Goal: Task Accomplishment & Management: Complete application form

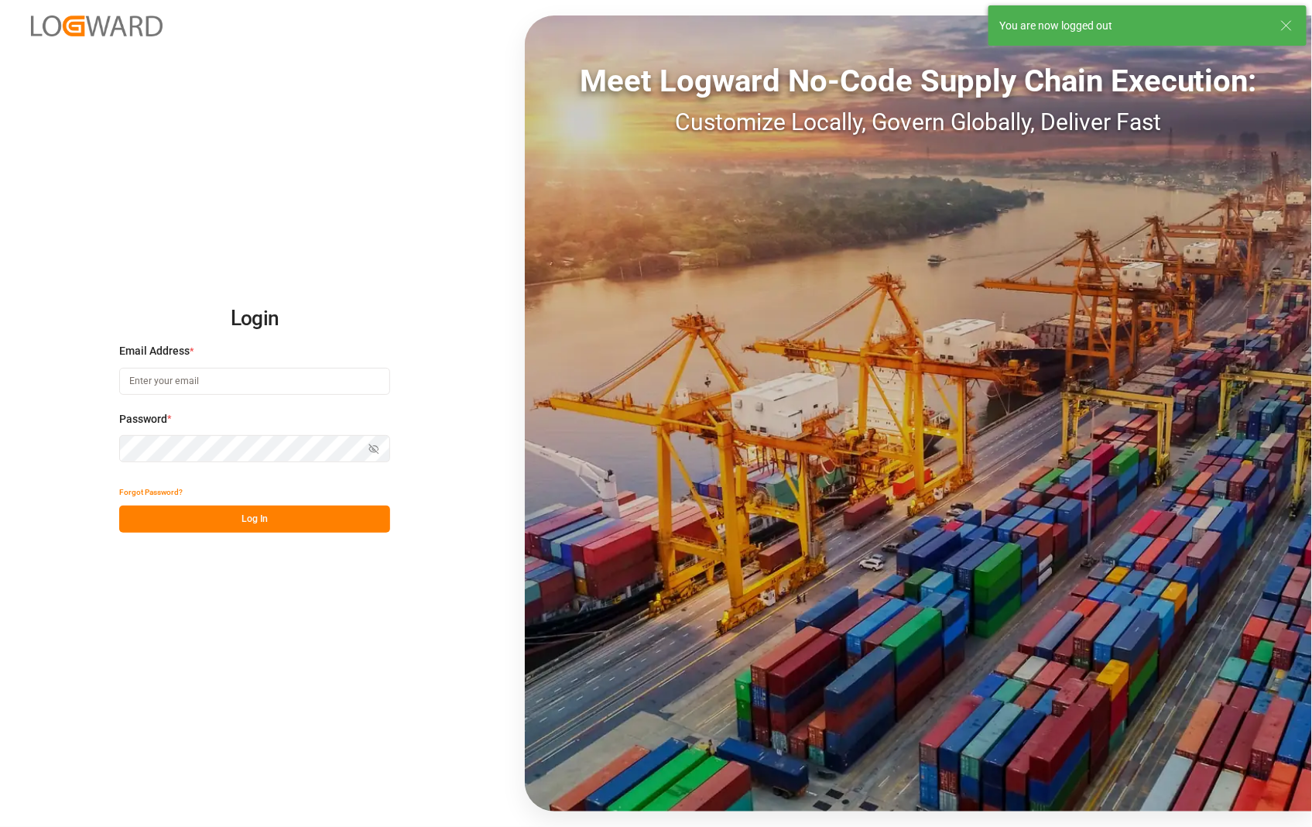
type input "[PERSON_NAME][EMAIL_ADDRESS][DOMAIN_NAME]"
click at [260, 523] on button "Log In" at bounding box center [254, 519] width 271 height 27
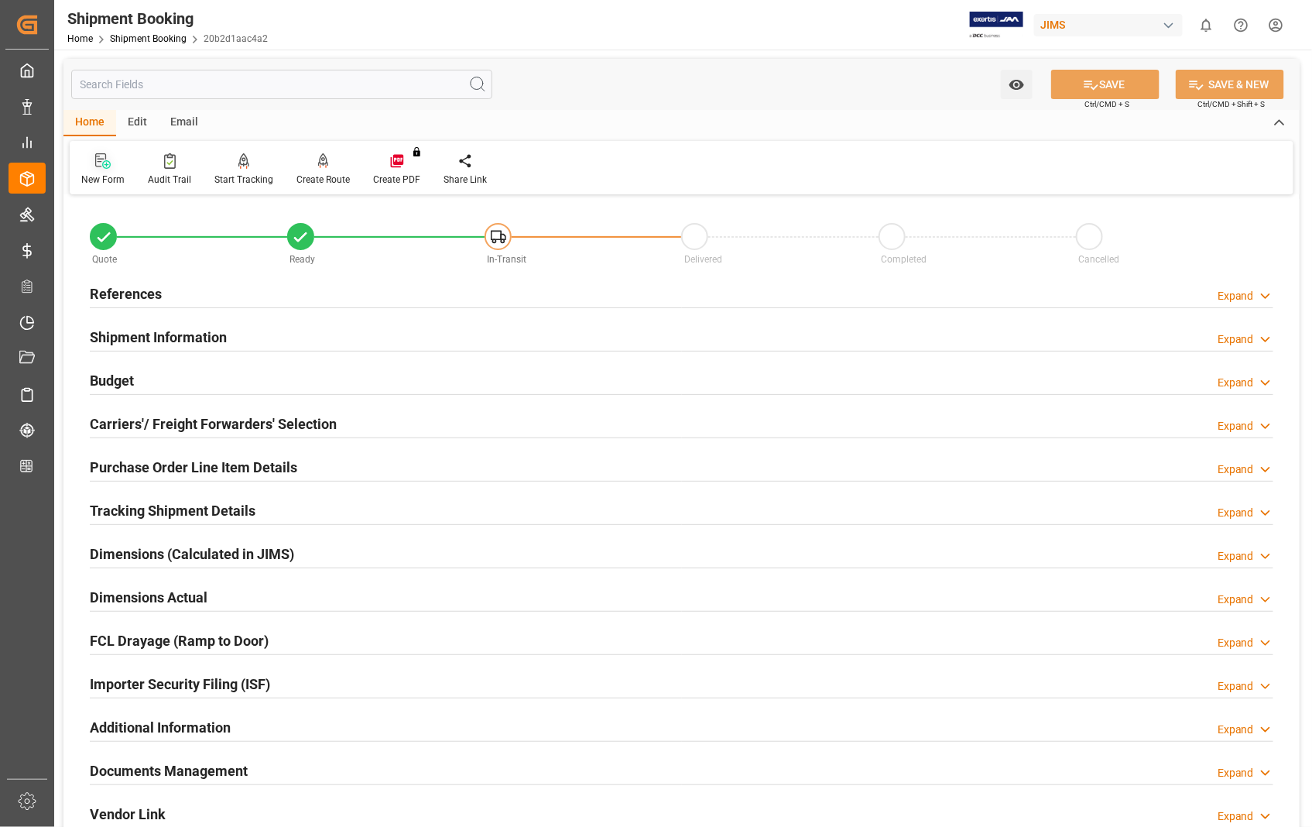
click at [102, 164] on icon at bounding box center [106, 164] width 9 height 9
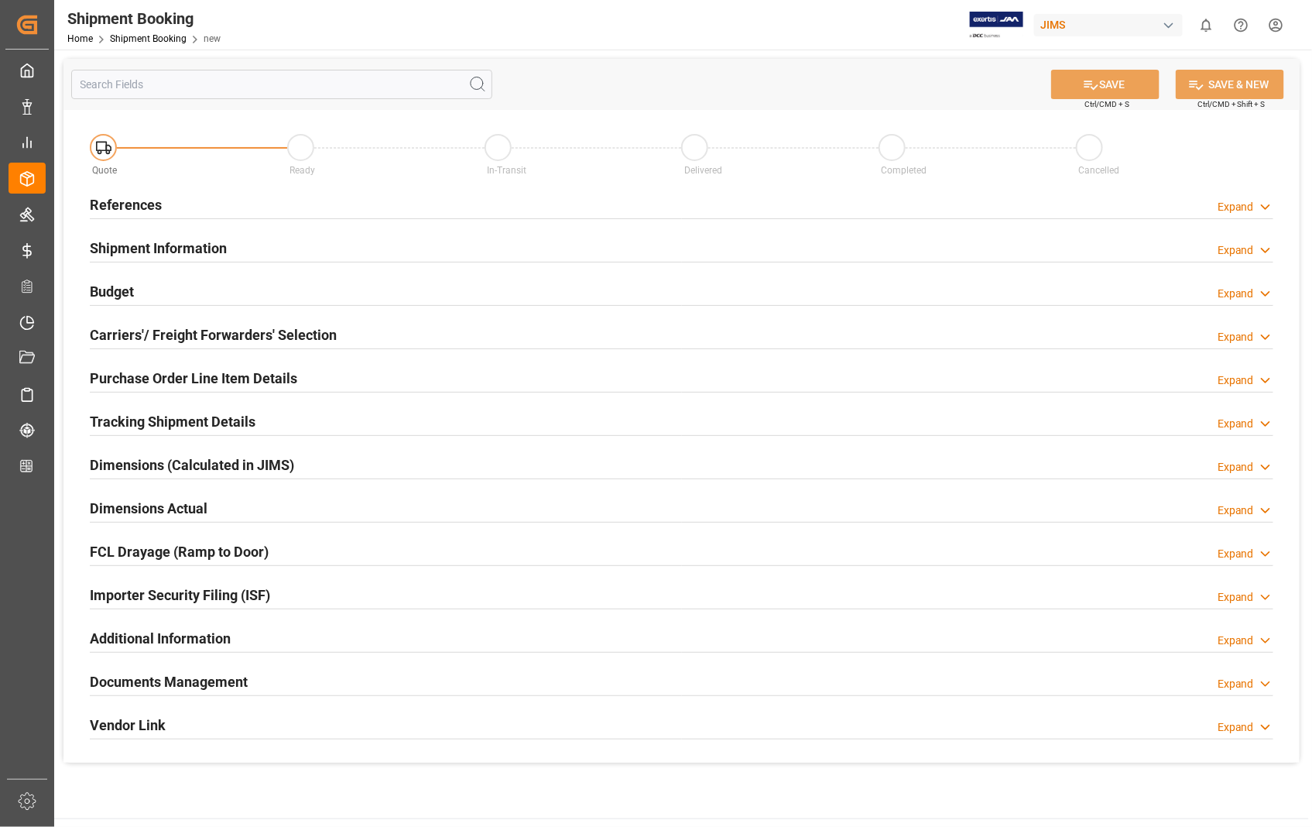
click at [145, 204] on h2 "References" at bounding box center [126, 204] width 72 height 21
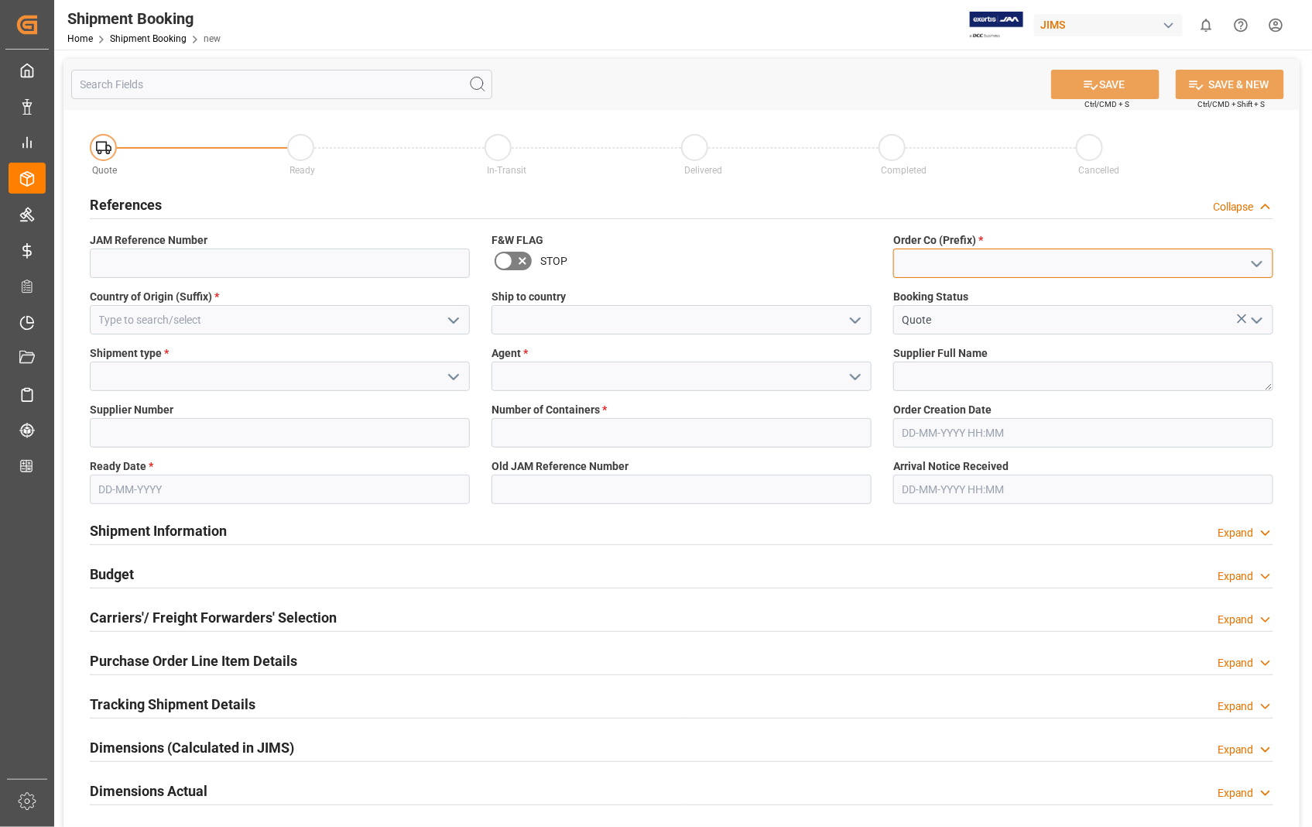
click at [954, 253] on input at bounding box center [1084, 263] width 380 height 29
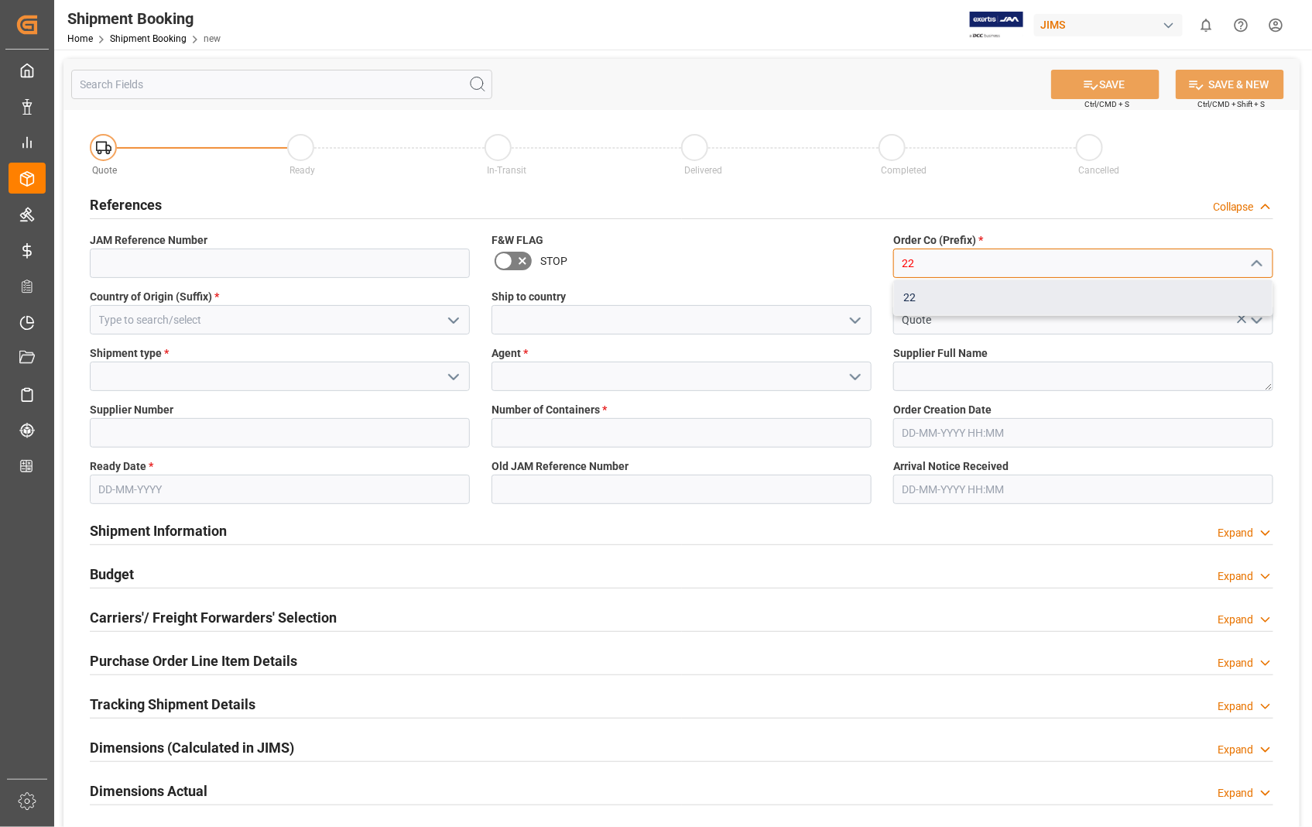
click at [921, 295] on div "22" at bounding box center [1083, 297] width 379 height 35
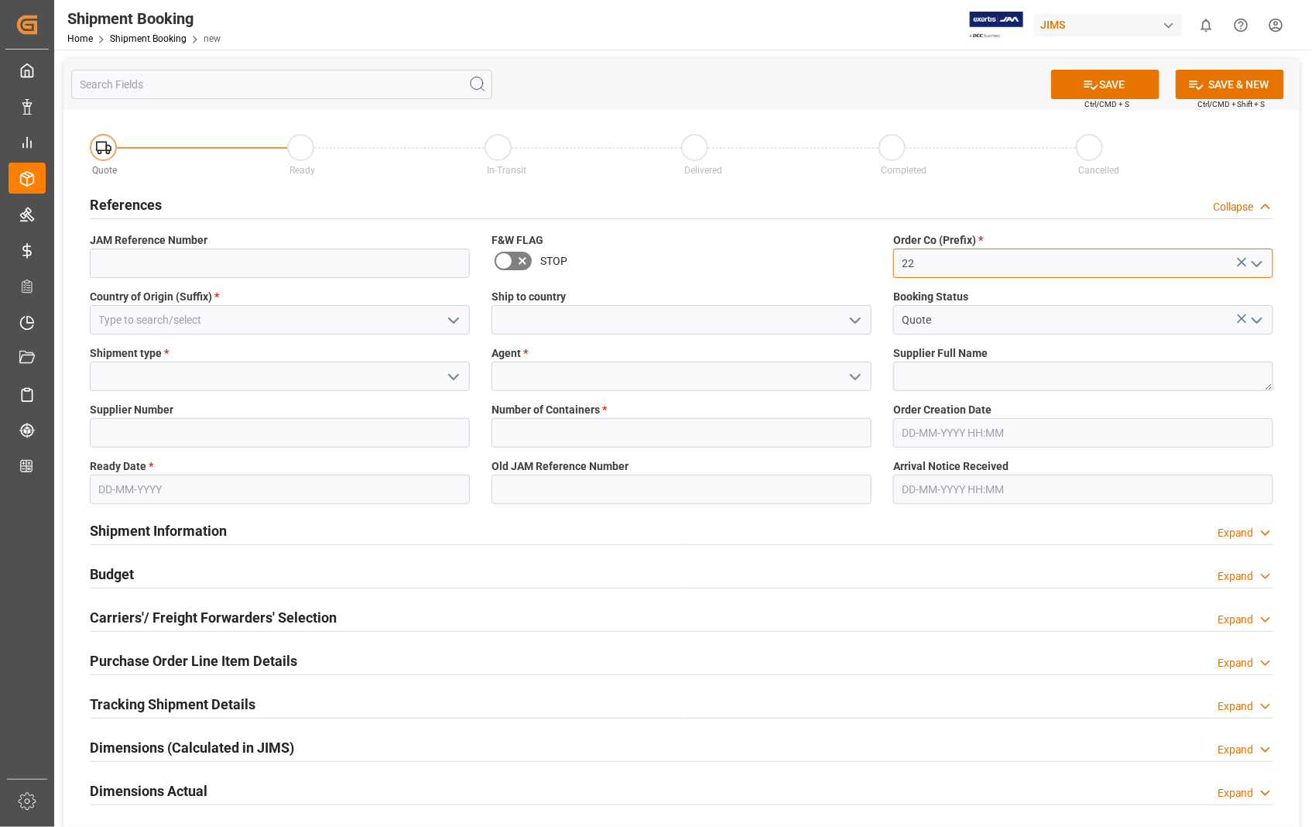
type input "22"
click at [265, 328] on input at bounding box center [280, 319] width 380 height 29
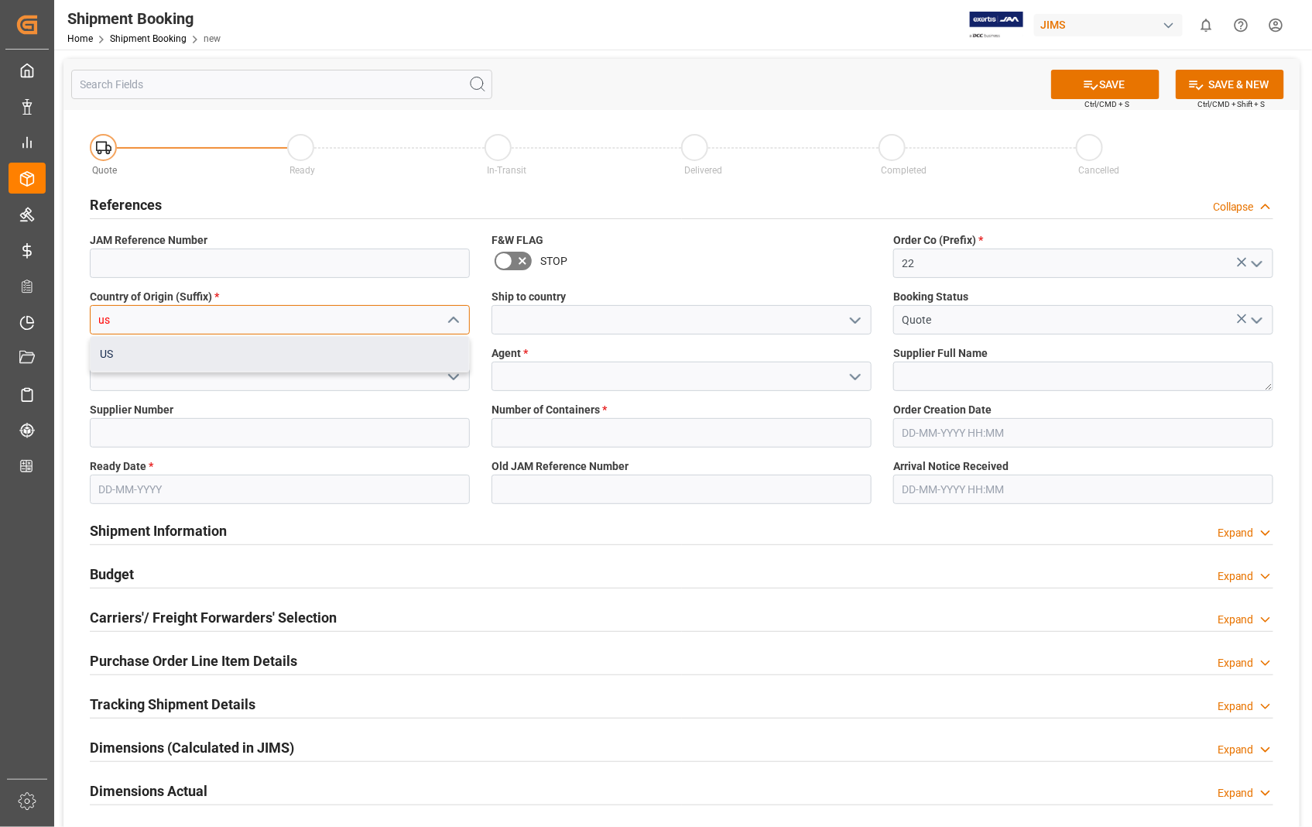
click at [115, 353] on div "US" at bounding box center [280, 354] width 379 height 35
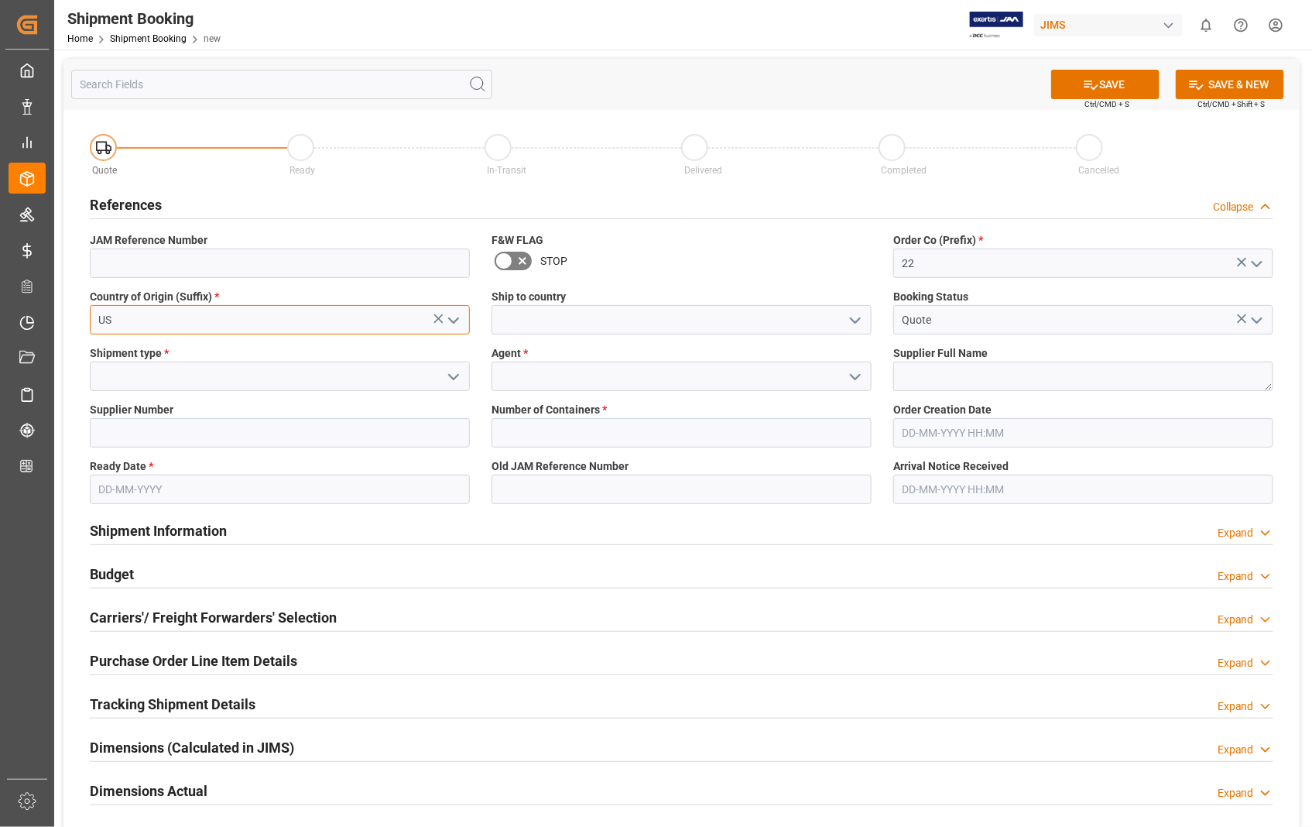
type input "US"
click at [544, 321] on input at bounding box center [682, 319] width 380 height 29
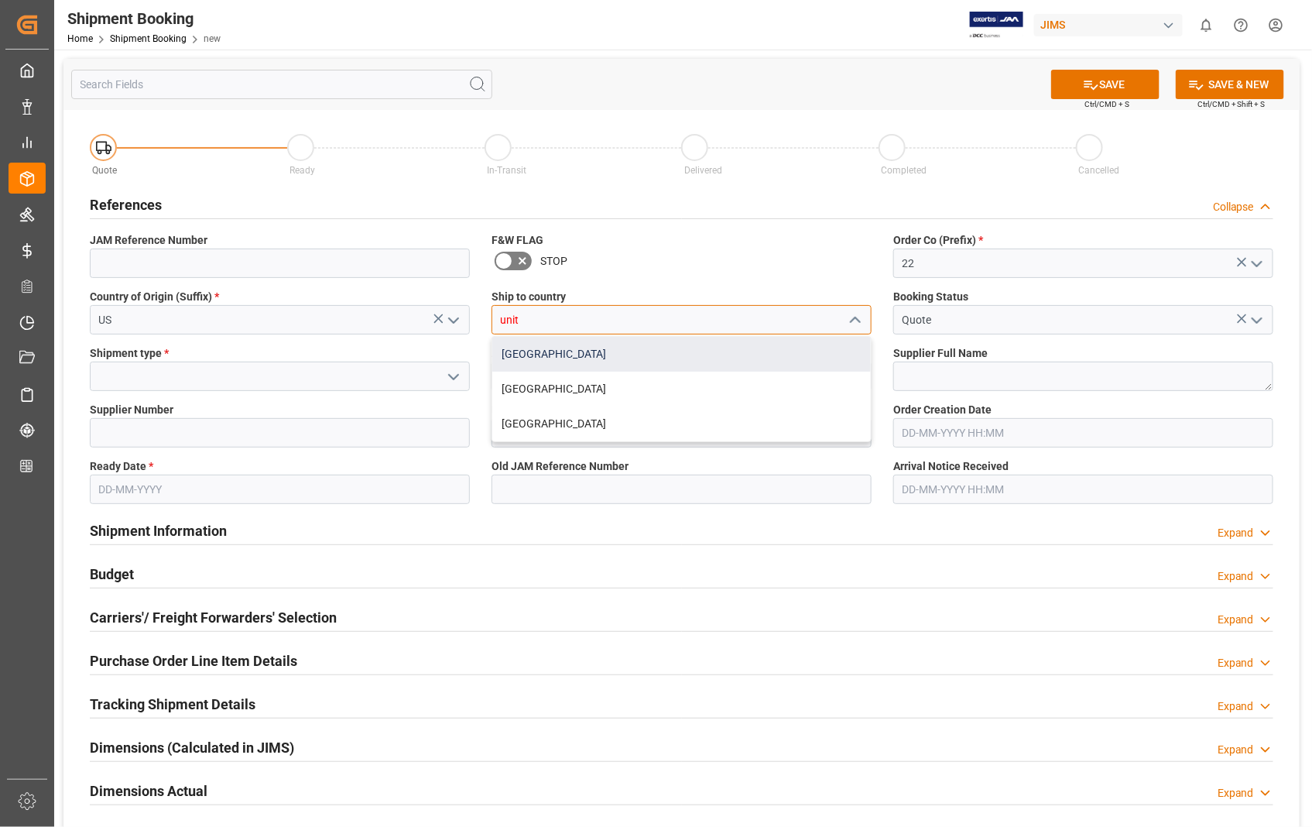
click at [566, 346] on div "[GEOGRAPHIC_DATA]" at bounding box center [681, 354] width 379 height 35
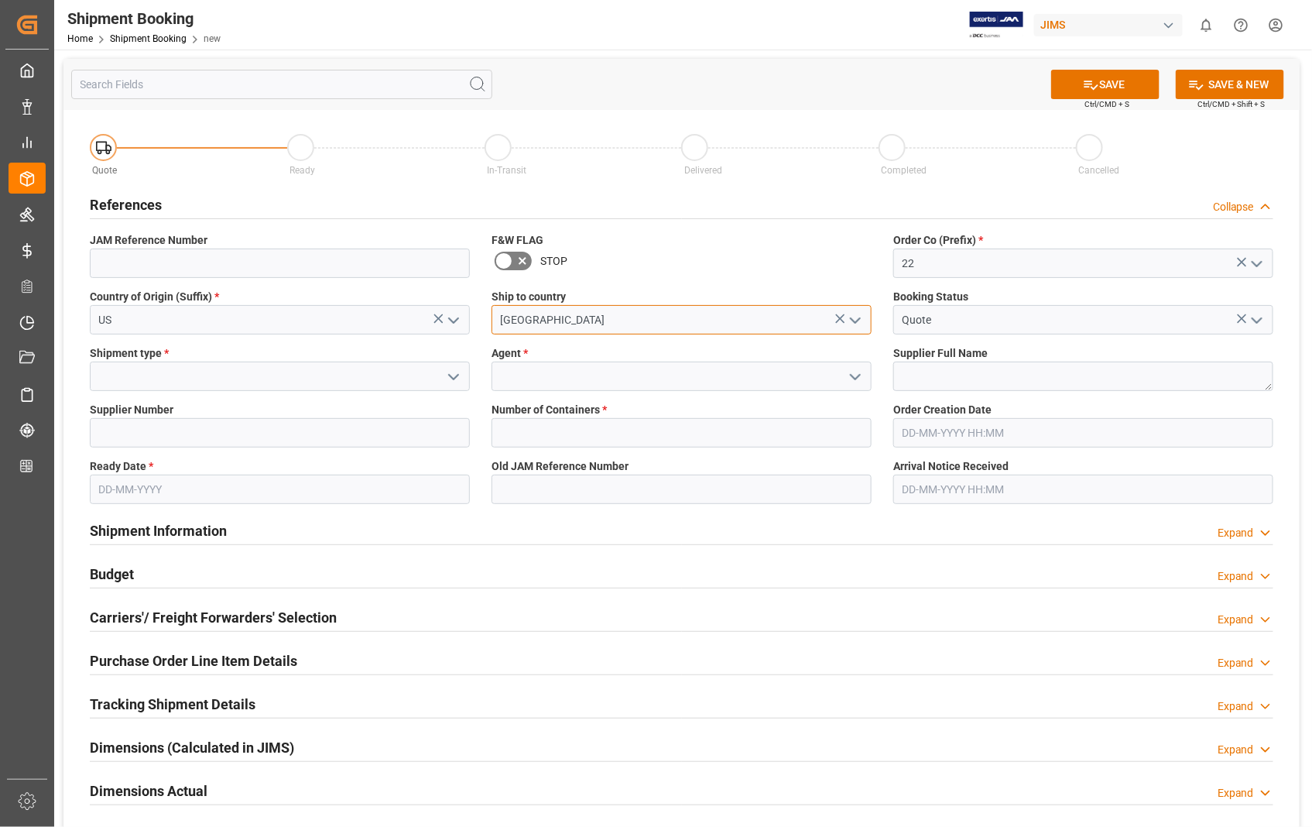
type input "[GEOGRAPHIC_DATA]"
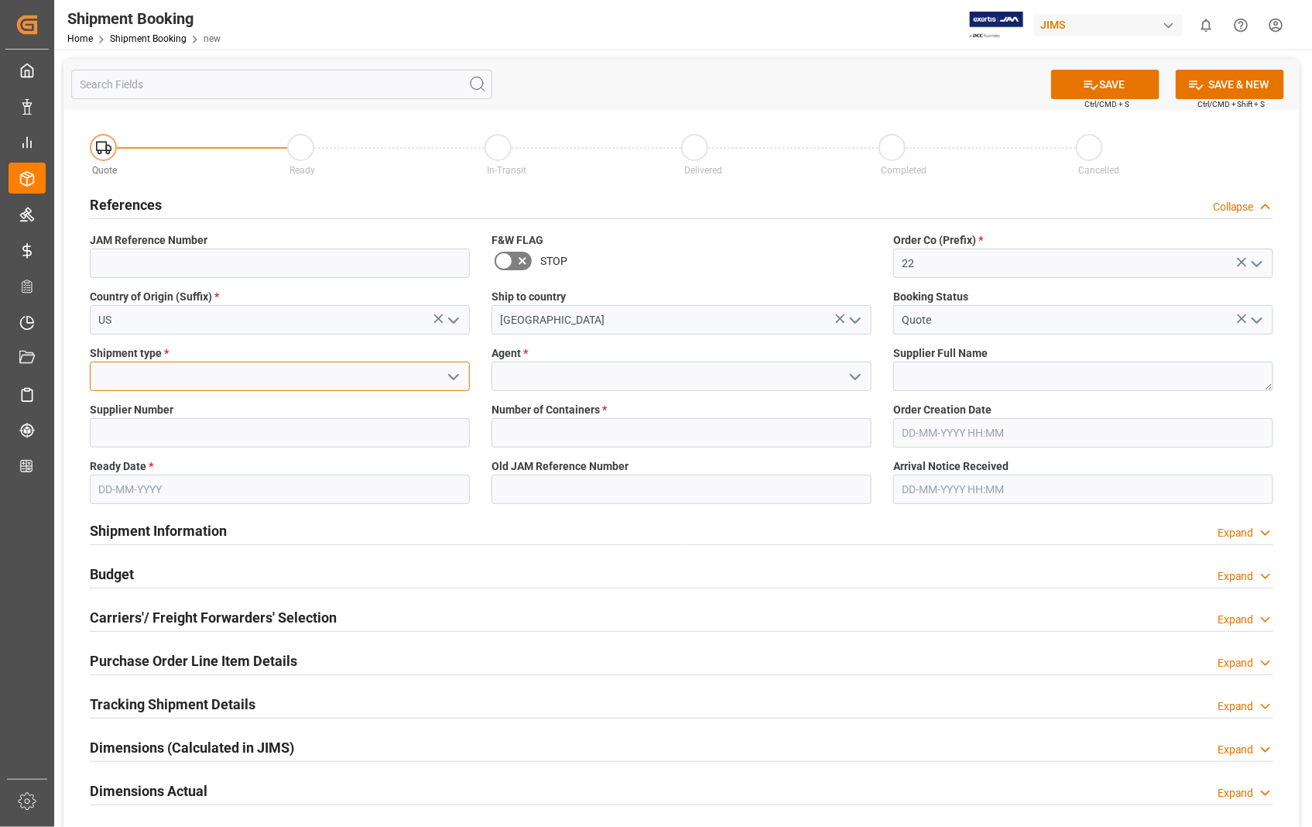
click at [205, 374] on input at bounding box center [280, 376] width 380 height 29
type input "o"
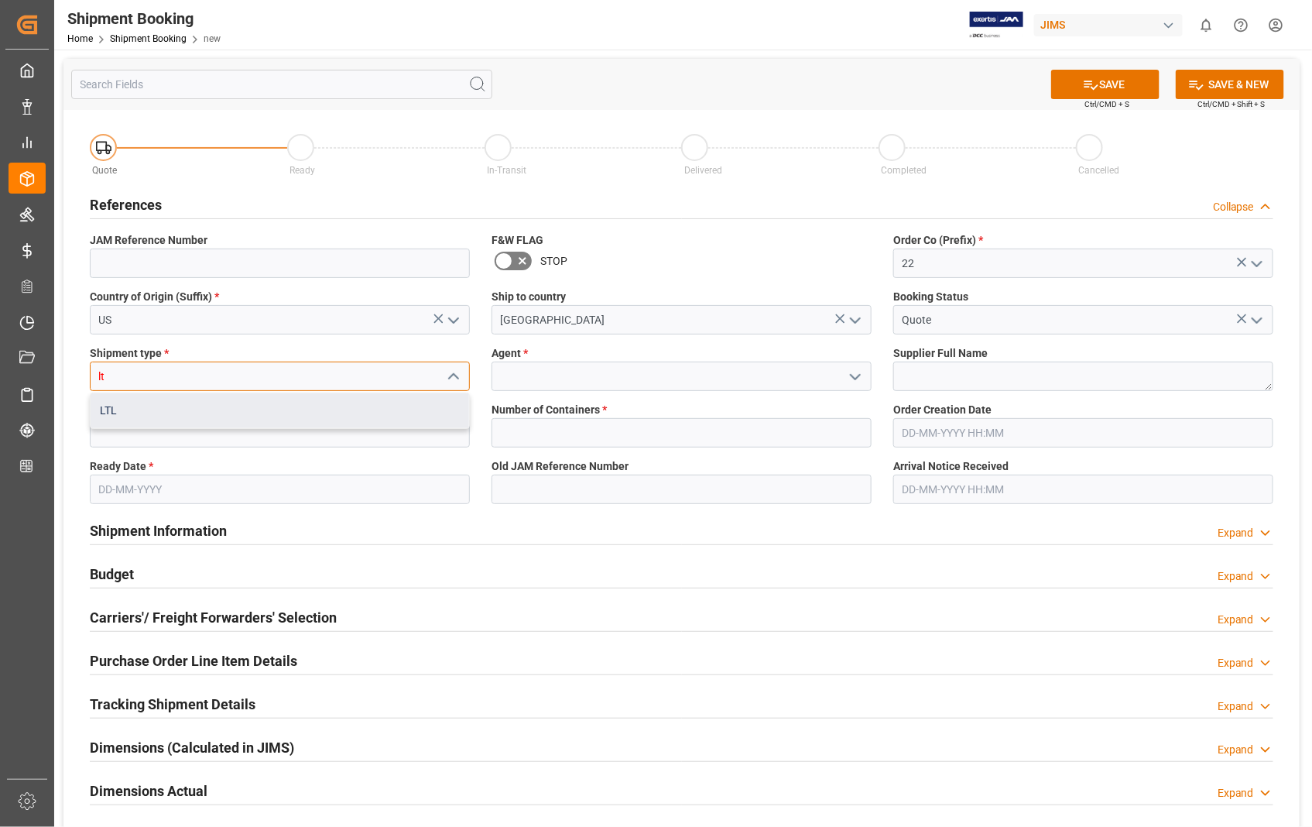
click at [115, 411] on div "LTL" at bounding box center [280, 410] width 379 height 35
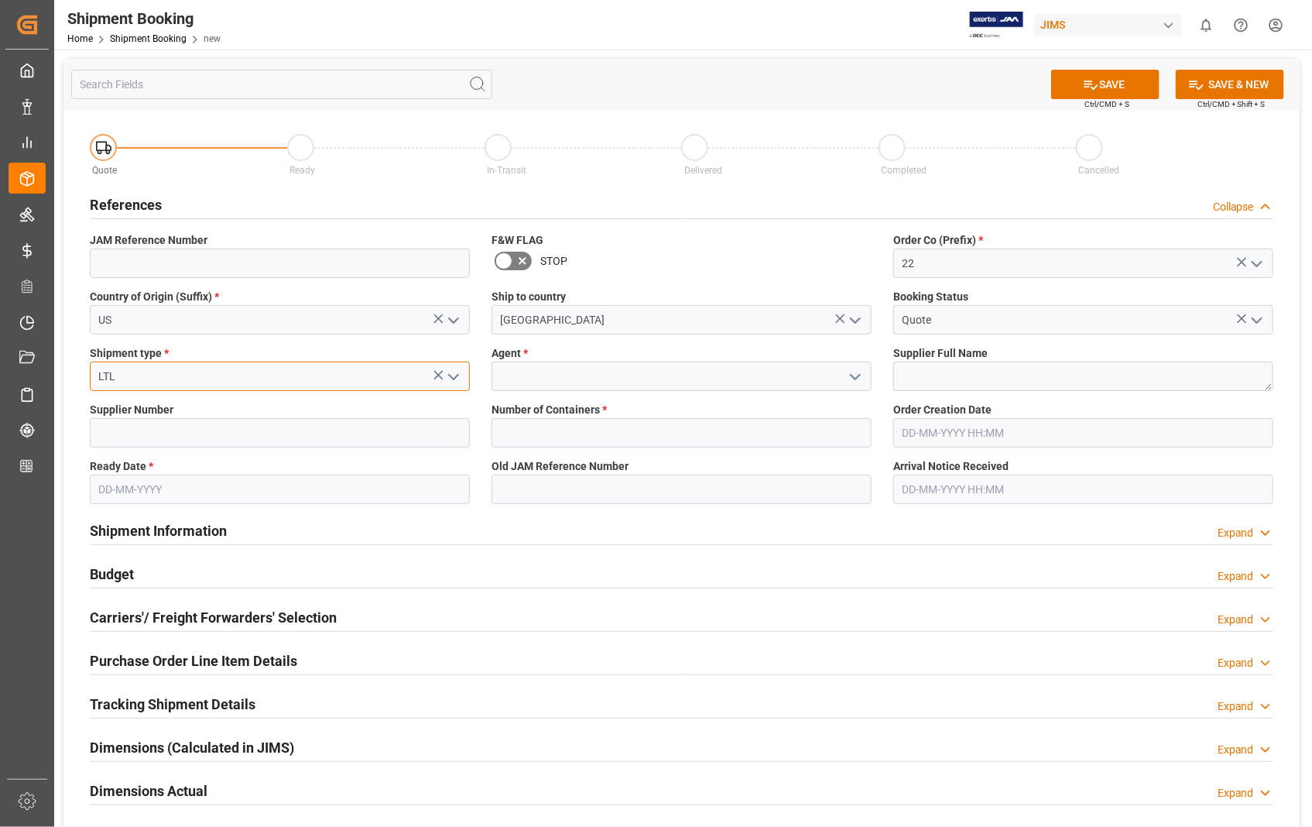
type input "LTL"
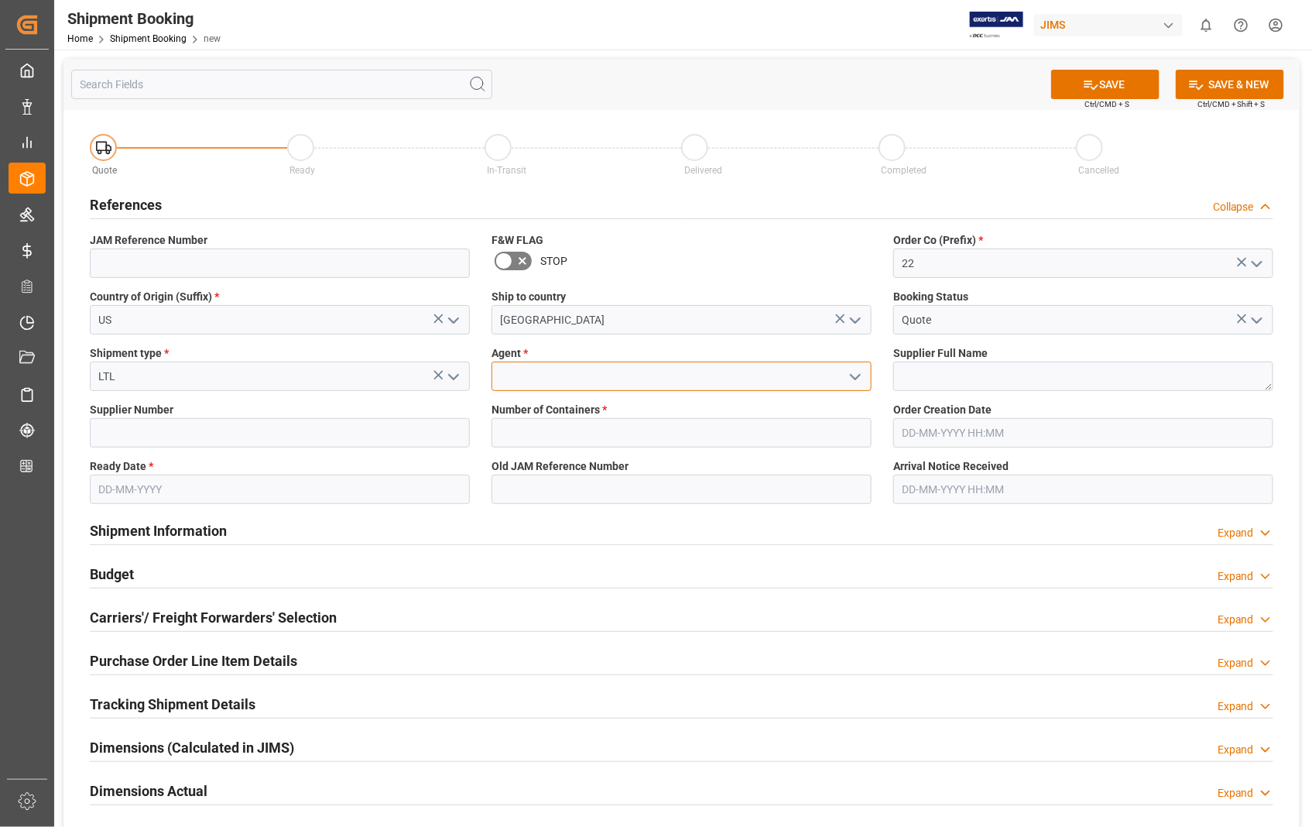
click at [561, 369] on input at bounding box center [682, 376] width 380 height 29
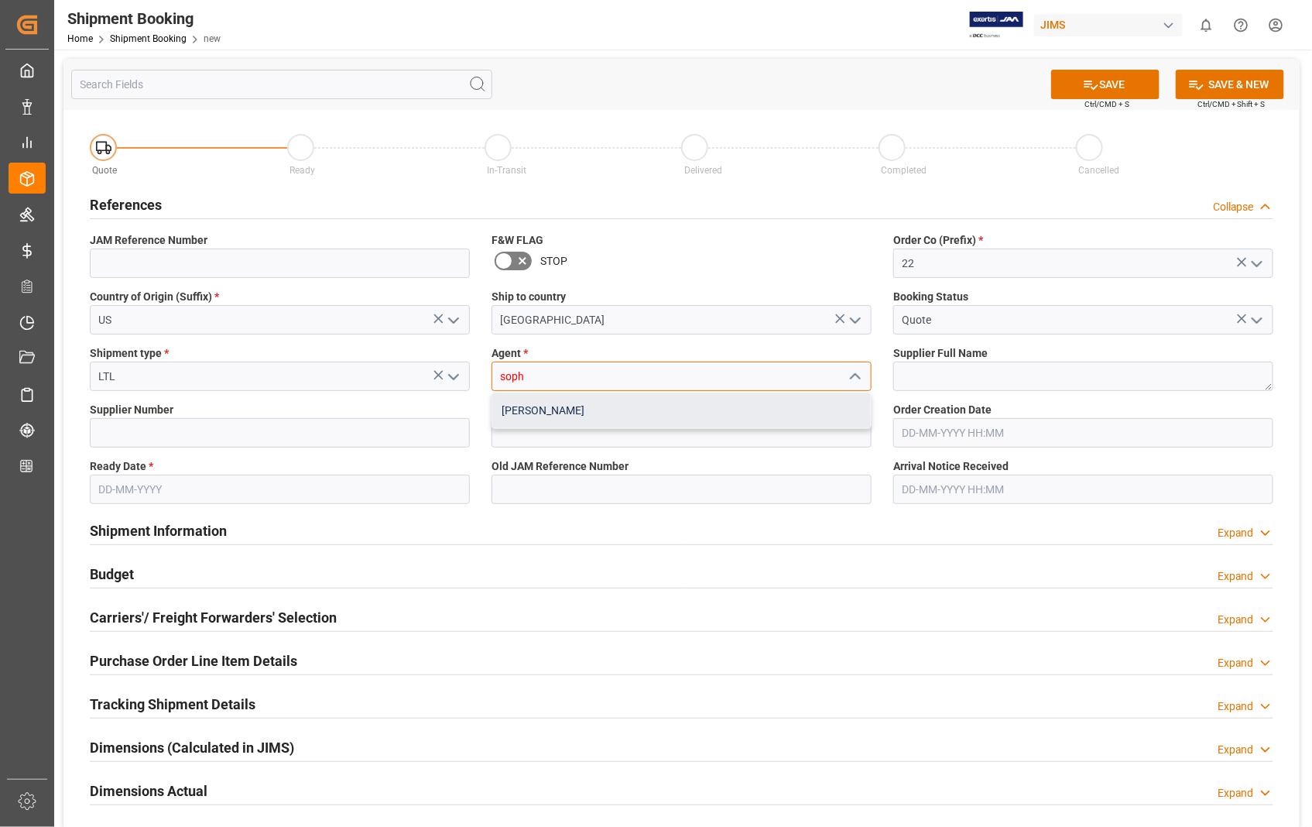
click at [555, 413] on div "[PERSON_NAME]" at bounding box center [681, 410] width 379 height 35
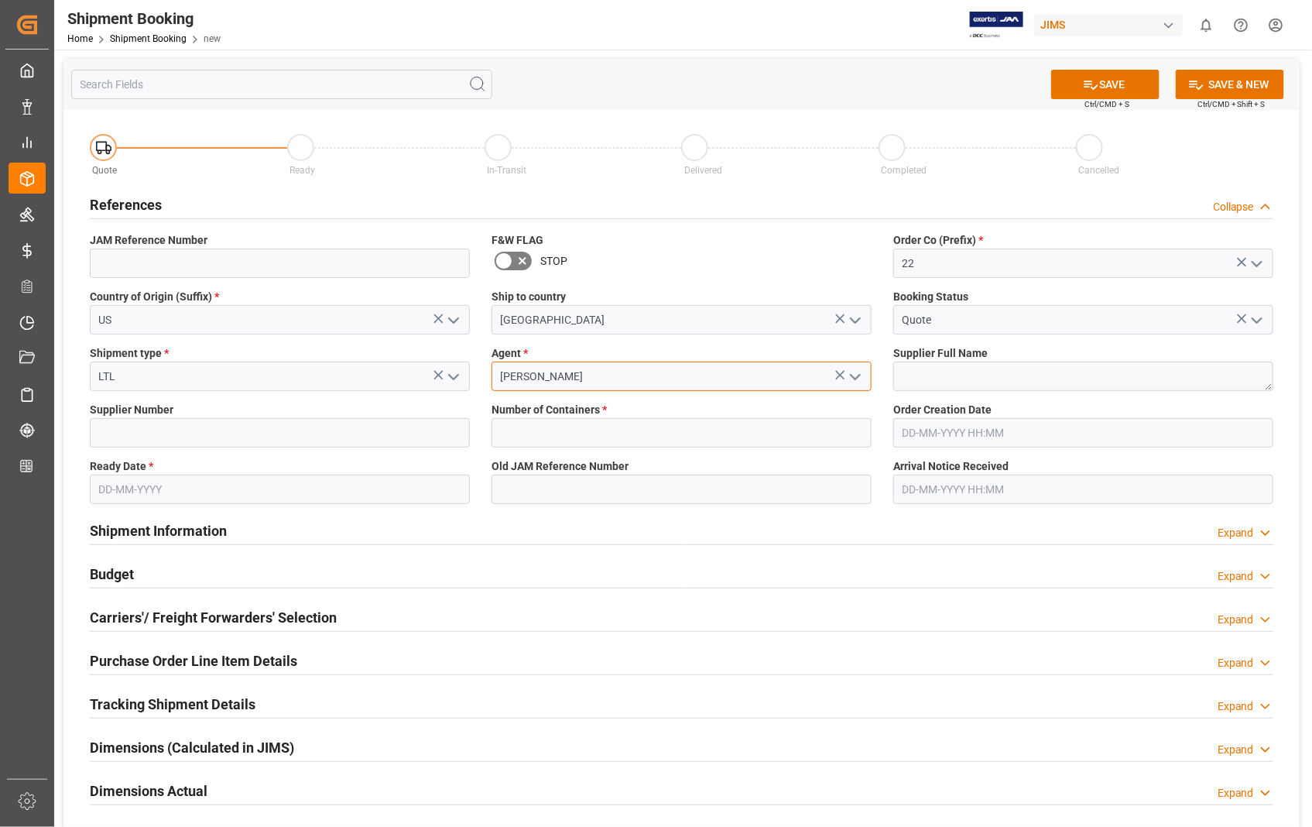
type input "[PERSON_NAME]"
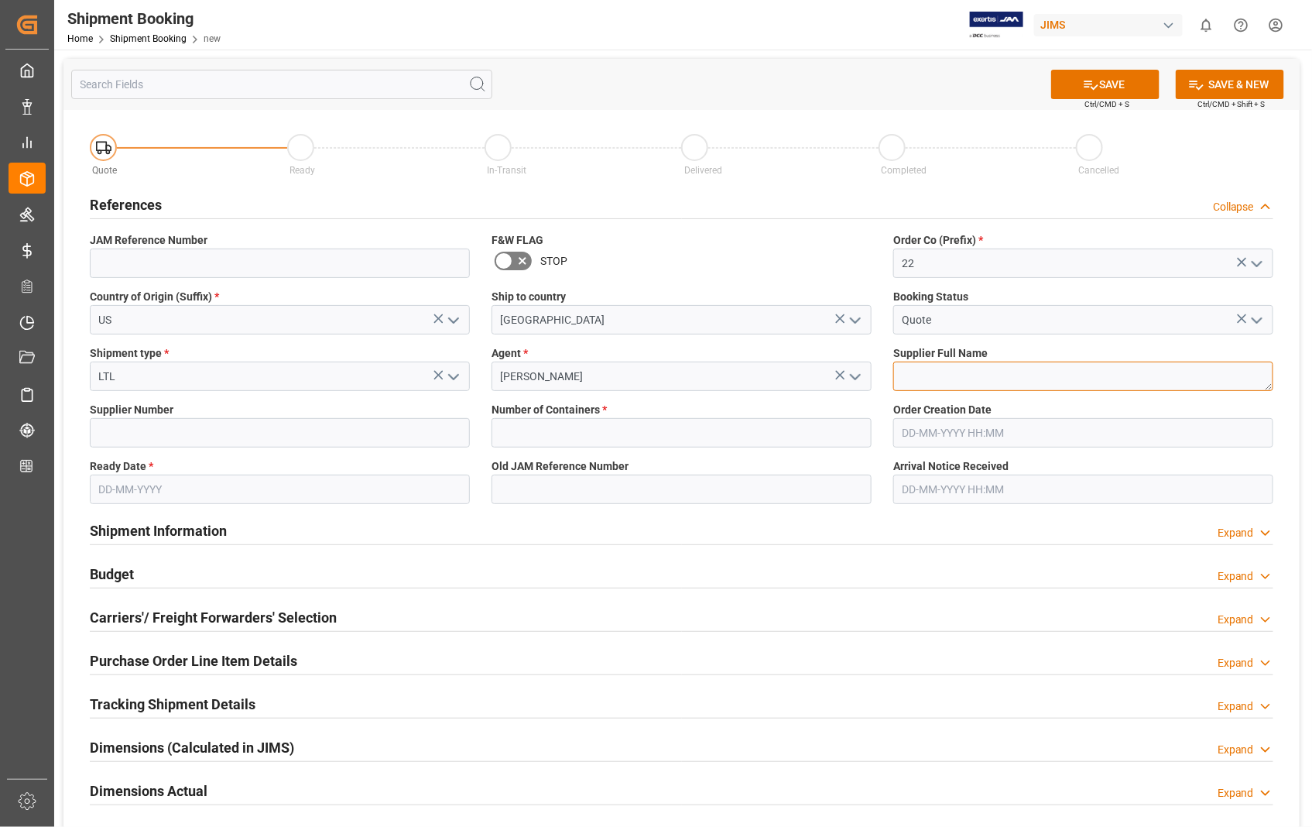
click at [953, 377] on textarea at bounding box center [1084, 376] width 380 height 29
paste textarea "Shure Incorporated"
type textarea "Shure Incorporated"
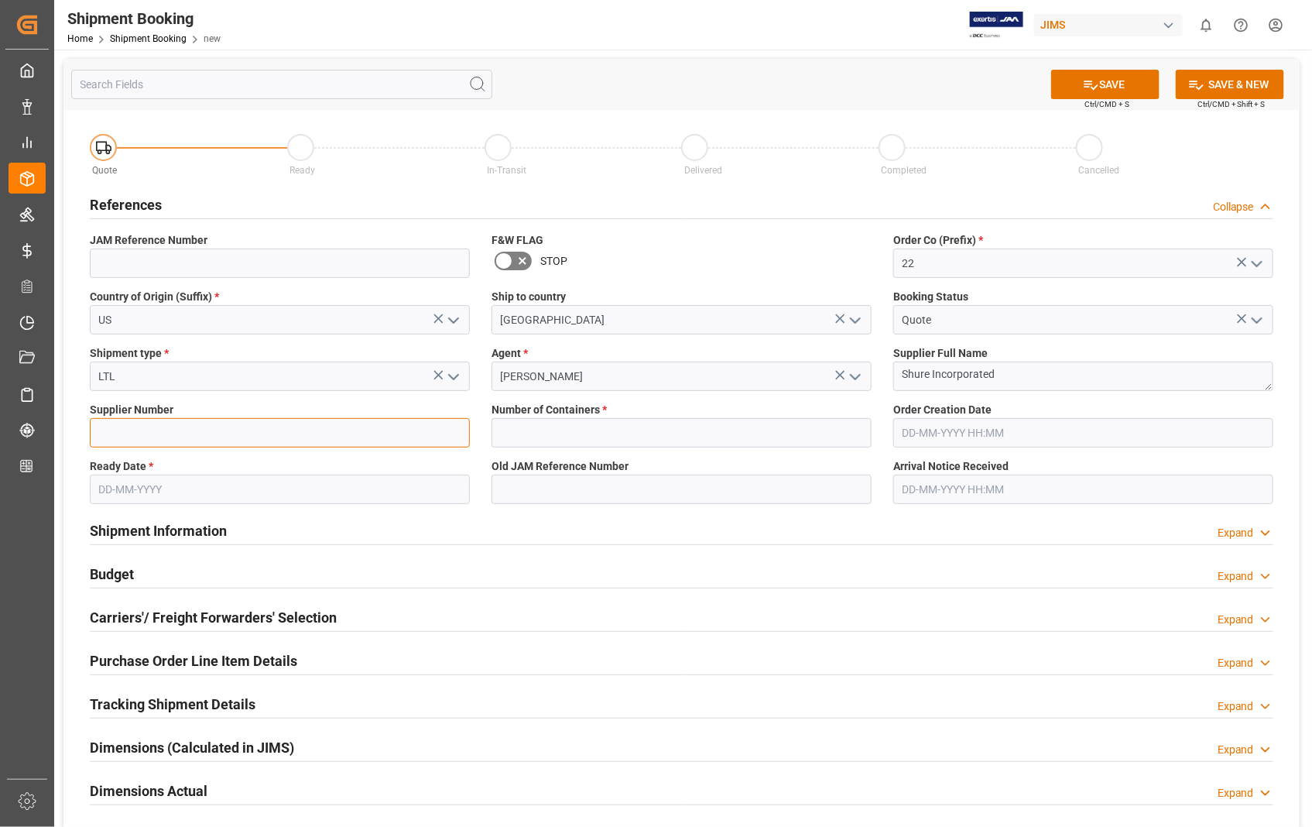
click at [310, 427] on input at bounding box center [280, 432] width 380 height 29
type input "404679"
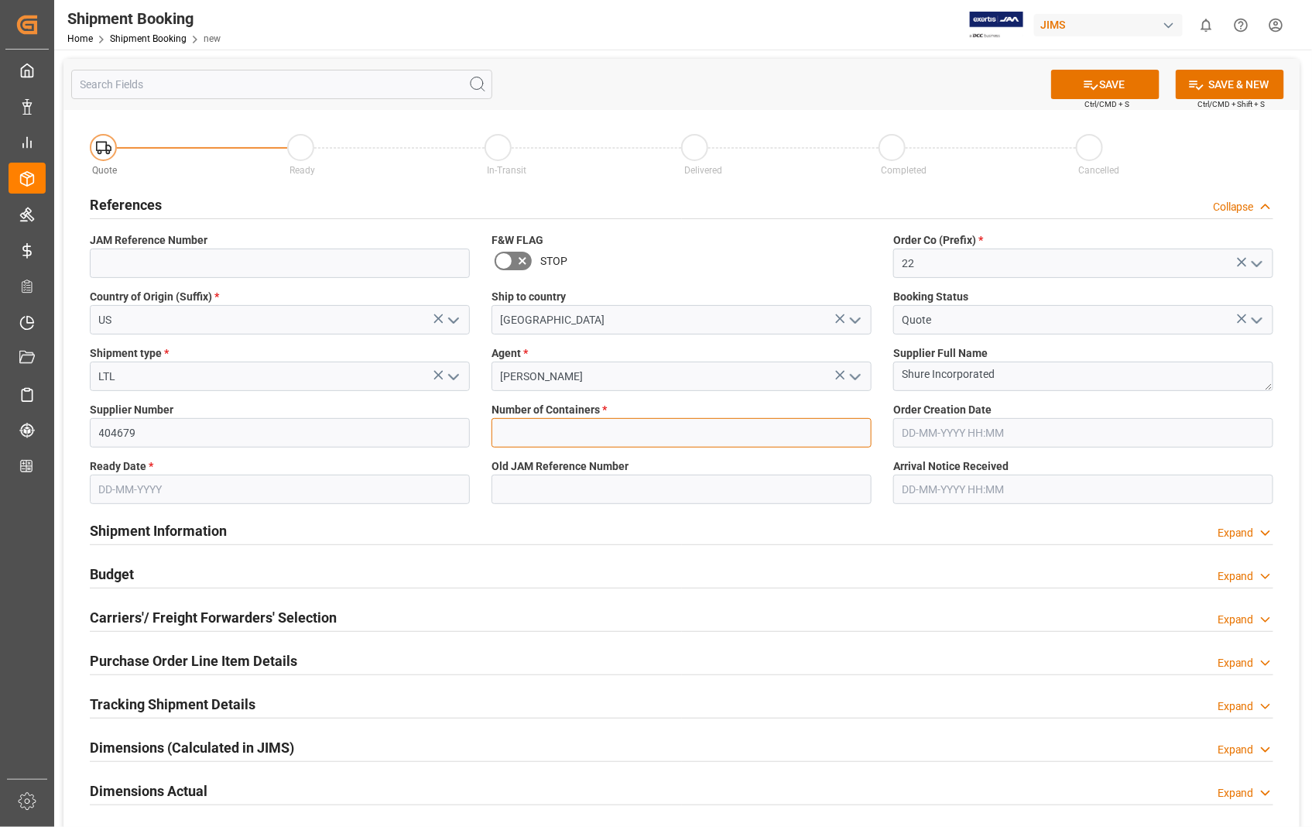
click at [557, 442] on input "text" at bounding box center [682, 432] width 380 height 29
type input "0"
type input "[DATE] 18:31"
type input "[DATE]"
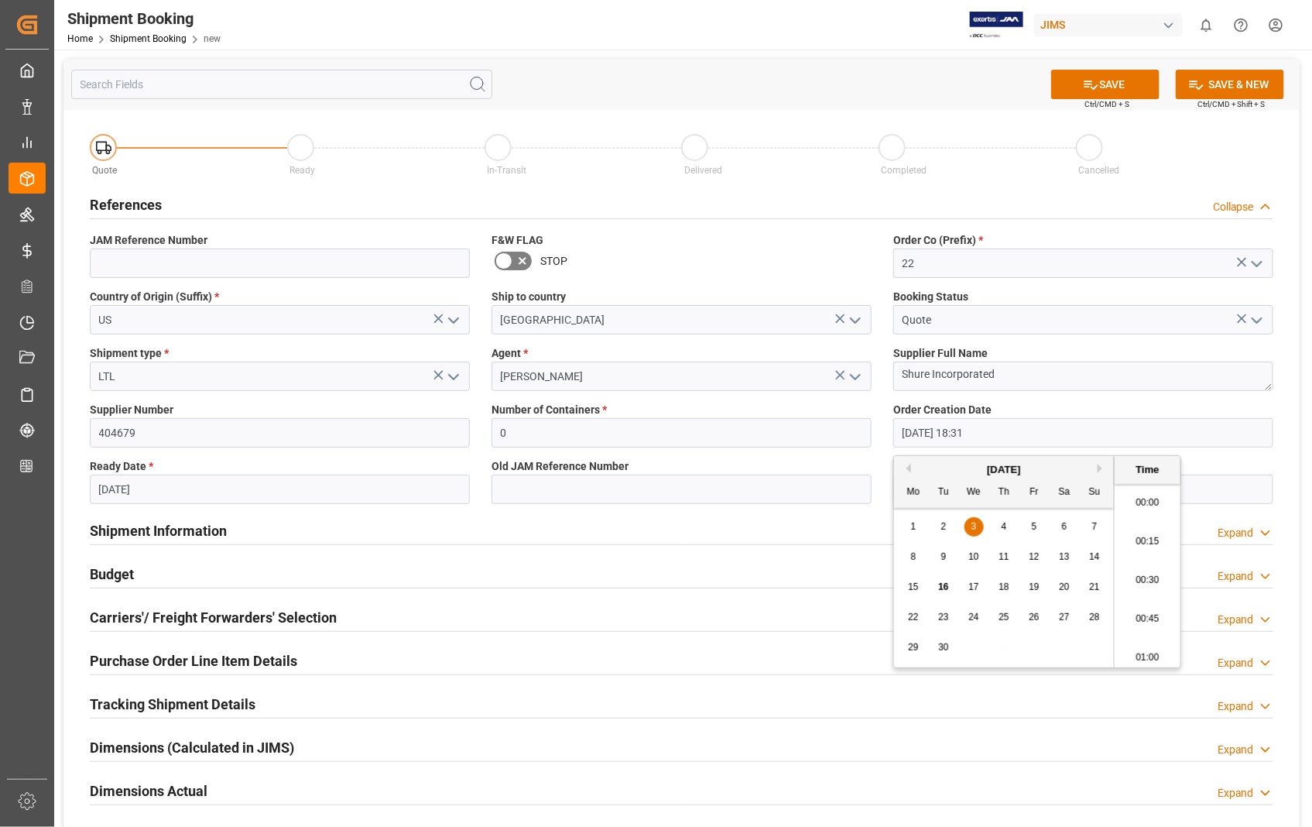
click at [1042, 444] on input "[DATE] 18:31" at bounding box center [1084, 432] width 380 height 29
click at [949, 588] on span "16" at bounding box center [943, 586] width 10 height 11
type input "[DATE] 18:31"
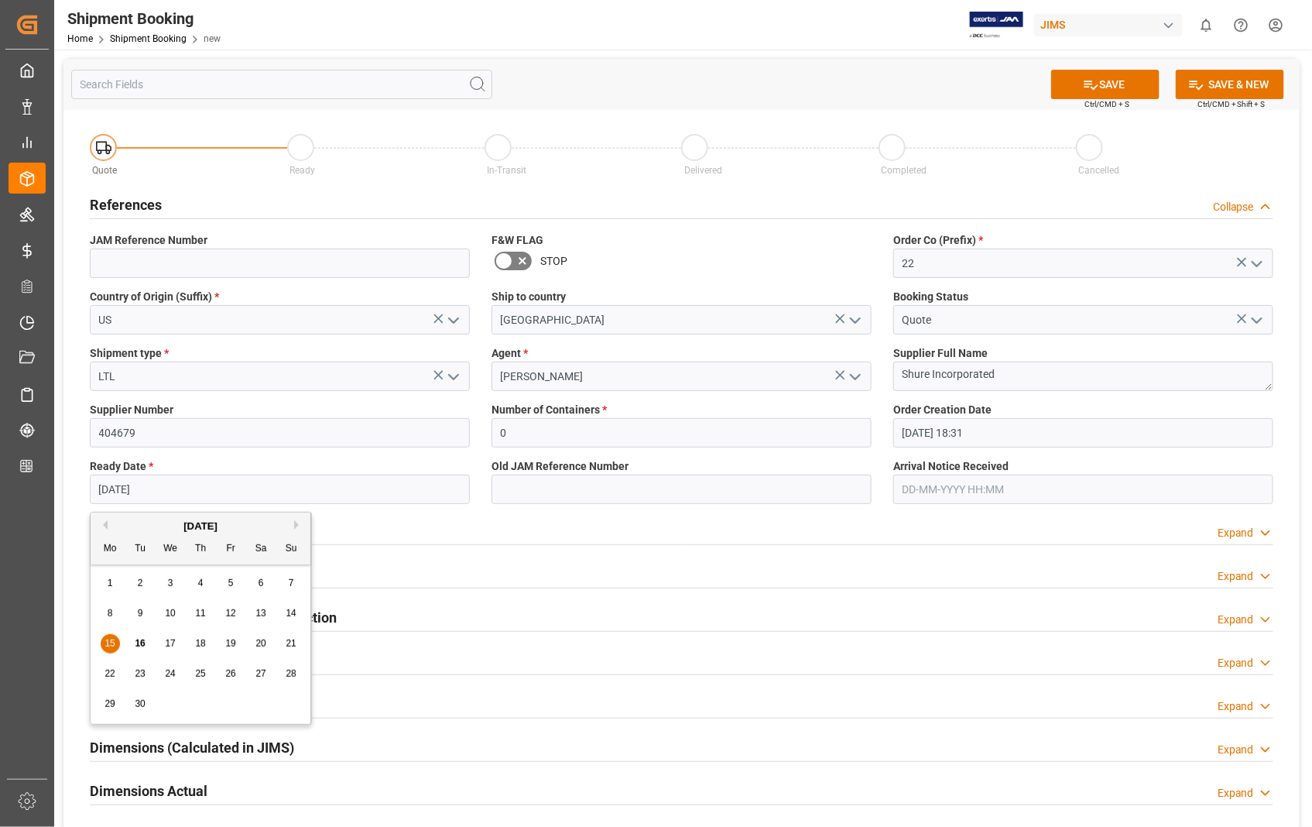
click at [235, 486] on input "[DATE]" at bounding box center [280, 489] width 380 height 29
click at [145, 684] on div "22 23 24 25 26 27 28" at bounding box center [200, 674] width 211 height 30
click at [137, 672] on span "23" at bounding box center [140, 673] width 10 height 11
type input "[DATE]"
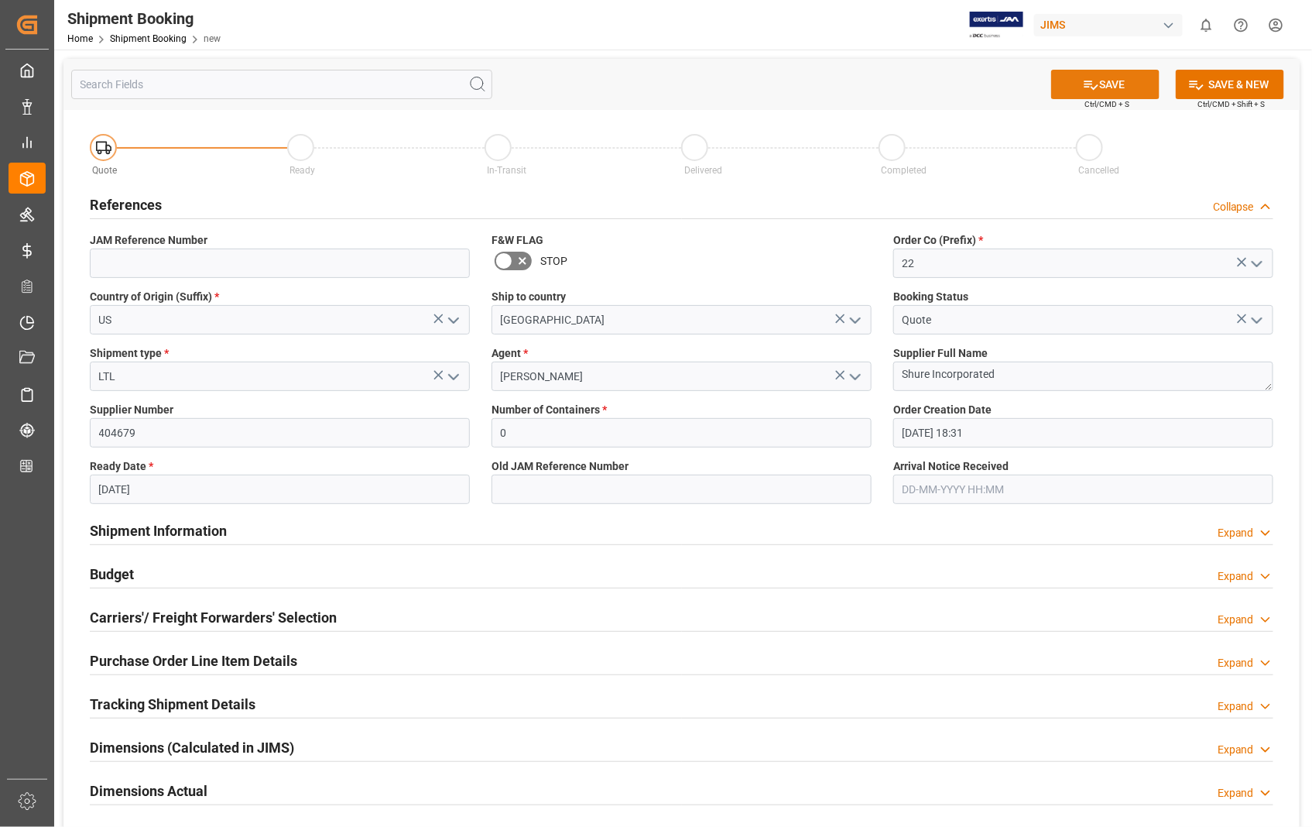
click at [1125, 78] on button "SAVE" at bounding box center [1105, 84] width 108 height 29
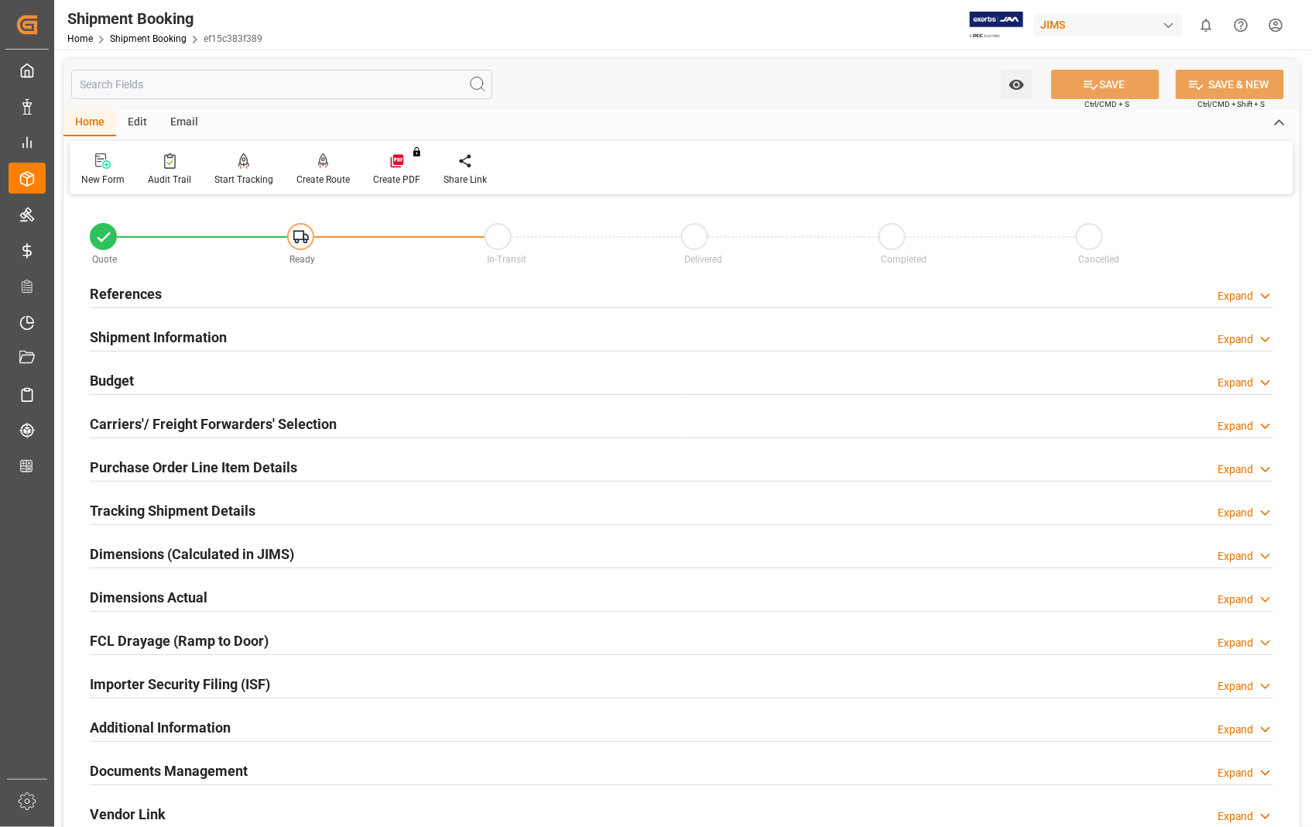
click at [174, 432] on h2 "Carriers'/ Freight Forwarders' Selection" at bounding box center [213, 423] width 247 height 21
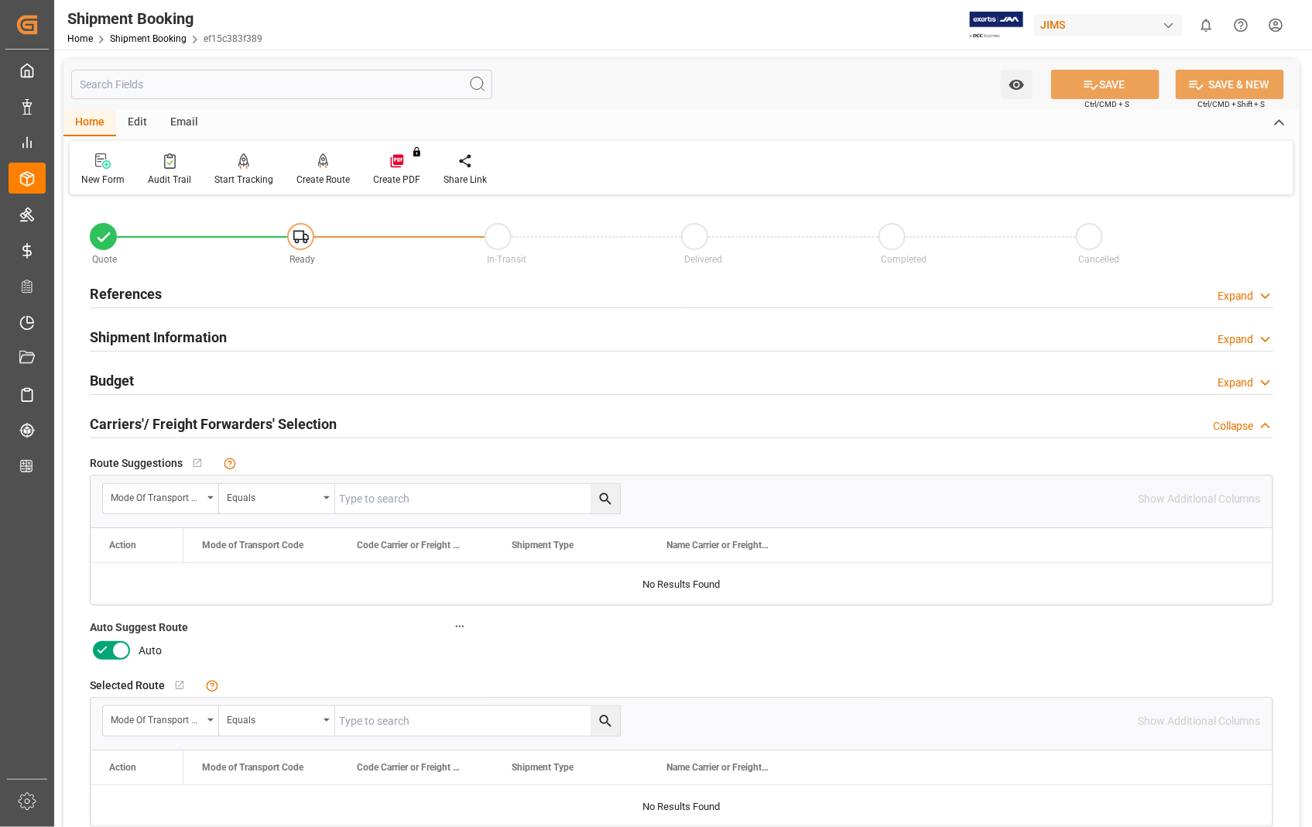
click at [125, 652] on icon at bounding box center [120, 650] width 19 height 19
click at [0, 0] on input "checkbox" at bounding box center [0, 0] width 0 height 0
click at [1105, 82] on button "SAVE" at bounding box center [1105, 84] width 108 height 29
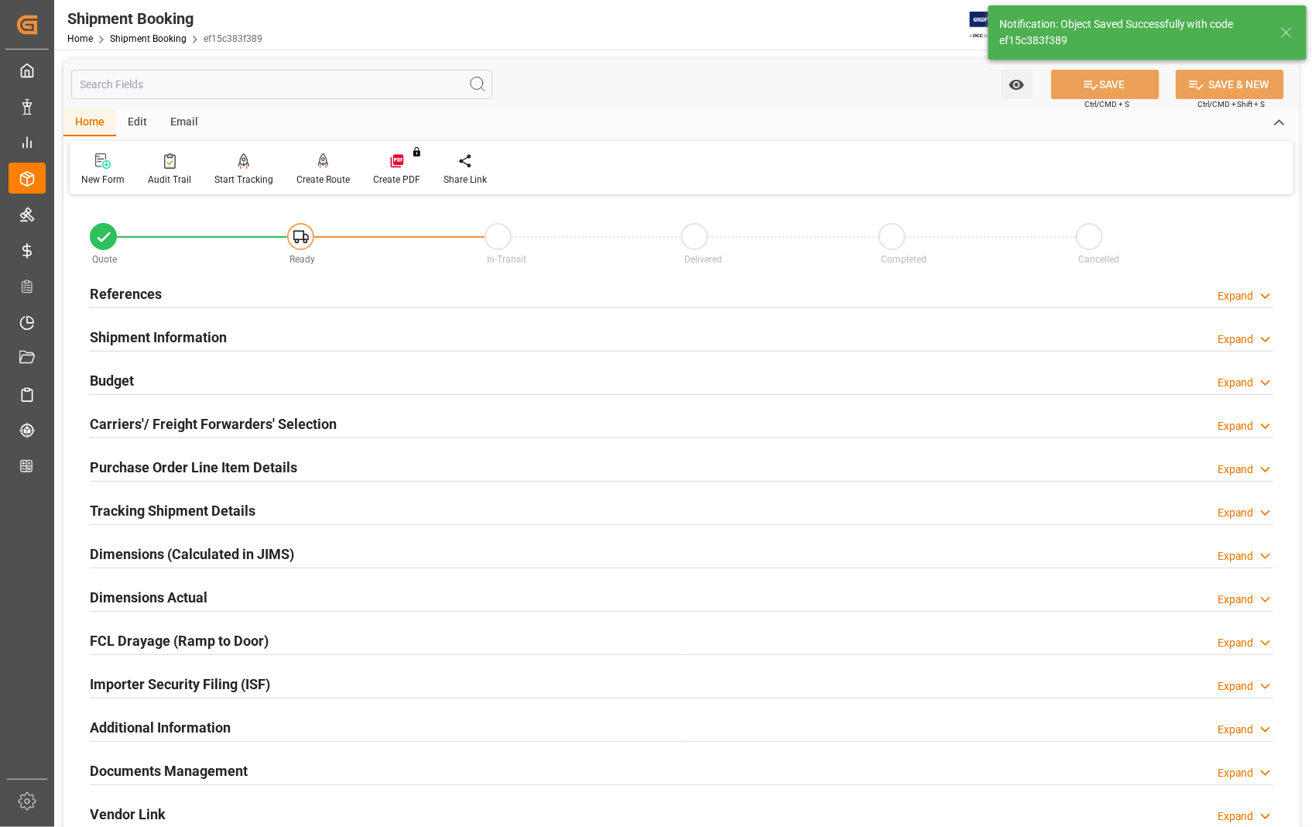
click at [107, 297] on h2 "References" at bounding box center [126, 293] width 72 height 21
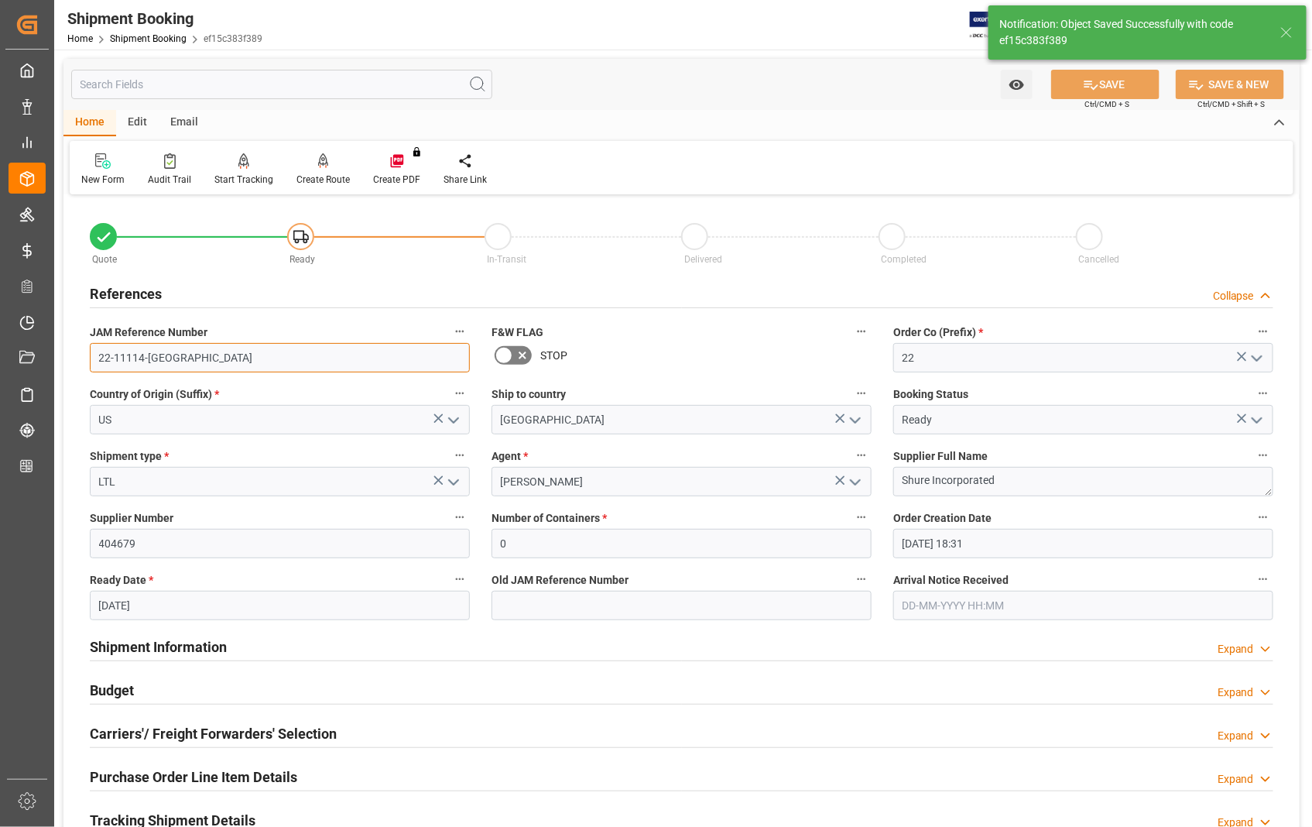
drag, startPoint x: 171, startPoint y: 357, endPoint x: 98, endPoint y: 361, distance: 73.7
click at [98, 361] on input "22-11114-US" at bounding box center [280, 357] width 380 height 29
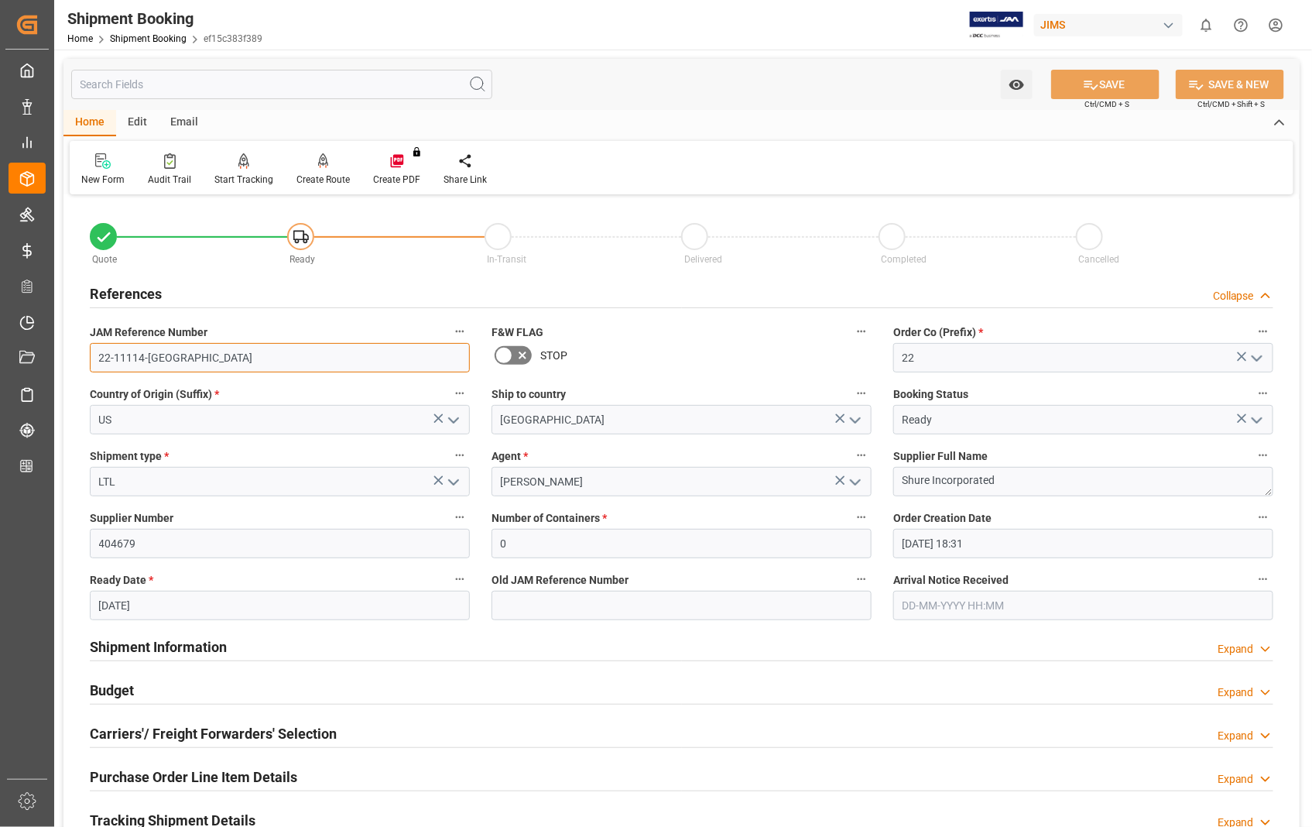
click at [273, 357] on input "22-11114-US" at bounding box center [280, 357] width 380 height 29
click at [111, 355] on input "22-11114-US" at bounding box center [280, 357] width 380 height 29
drag, startPoint x: 176, startPoint y: 358, endPoint x: 66, endPoint y: 356, distance: 110.0
click at [66, 356] on div "Quote Ready In-Transit Delivered Completed Cancelled References Collapse JAM Re…" at bounding box center [681, 680] width 1237 height 962
